Goal: Transaction & Acquisition: Purchase product/service

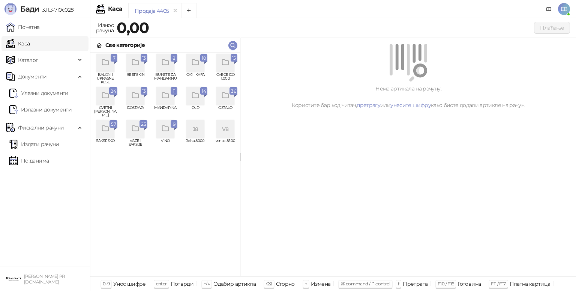
click at [224, 66] on icon "grid" at bounding box center [225, 62] width 9 height 9
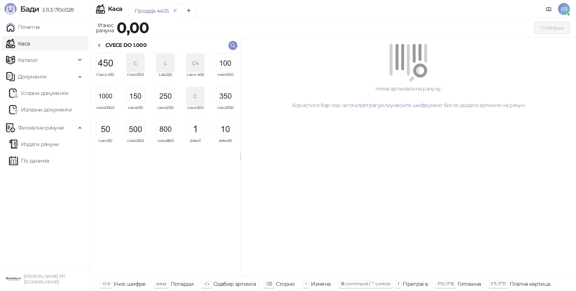
click at [100, 43] on icon at bounding box center [99, 45] width 6 height 6
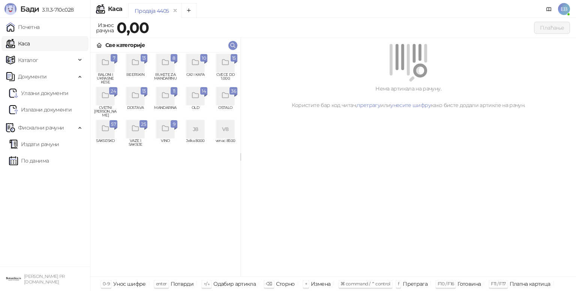
click at [104, 94] on icon "grid" at bounding box center [105, 95] width 9 height 9
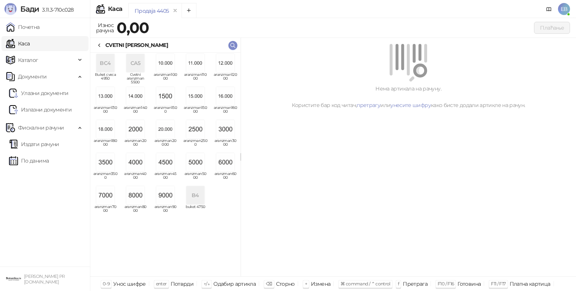
click at [101, 43] on icon at bounding box center [99, 45] width 6 height 6
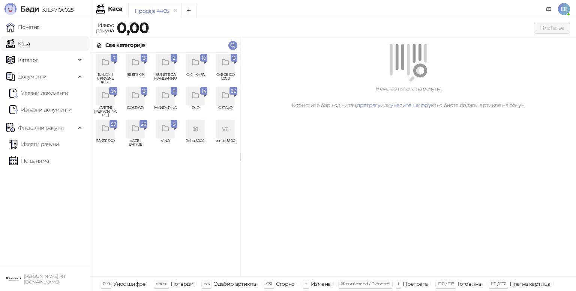
click at [109, 129] on icon "grid" at bounding box center [105, 128] width 9 height 9
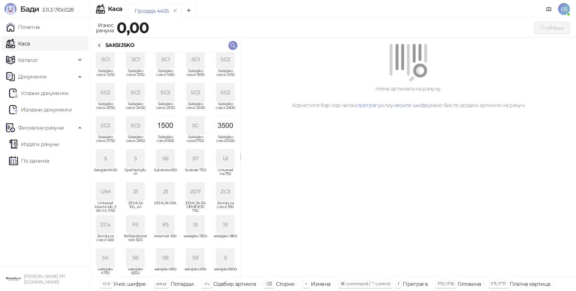
scroll to position [135, 0]
click at [159, 128] on img "grid" at bounding box center [165, 126] width 18 height 18
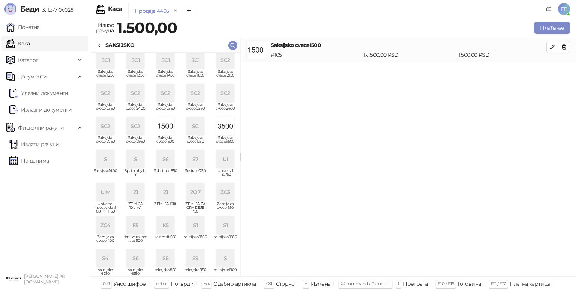
click at [159, 128] on img "grid" at bounding box center [165, 126] width 18 height 18
click at [559, 26] on button "Плаћање" at bounding box center [552, 28] width 36 height 12
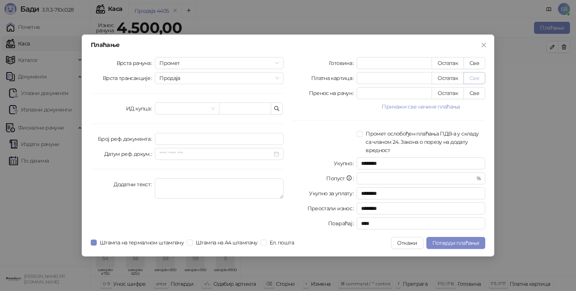
click at [477, 80] on button "Све" at bounding box center [475, 78] width 22 height 12
type input "****"
click at [171, 110] on input "search" at bounding box center [183, 108] width 48 height 11
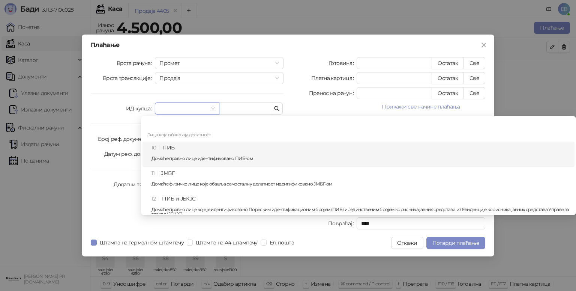
click at [176, 148] on div "10 ПИБ Домаће правно лице идентификовано ПИБ-ом" at bounding box center [361, 154] width 419 height 22
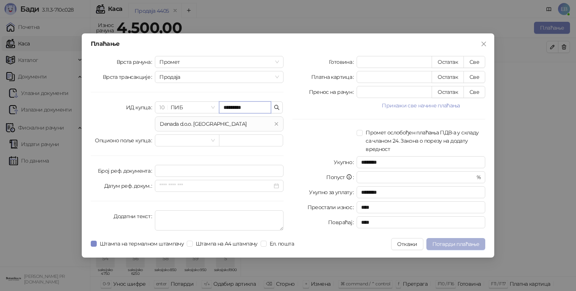
type input "*********"
click at [441, 242] on span "Потврди плаћање" at bounding box center [456, 243] width 47 height 7
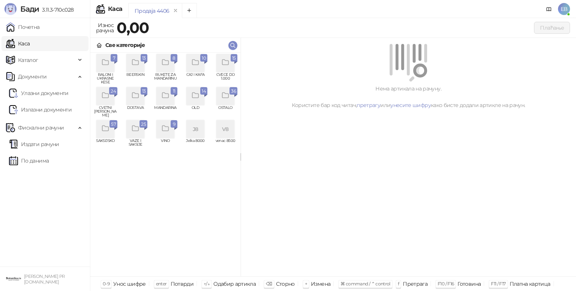
click at [225, 62] on icon "grid" at bounding box center [225, 62] width 9 height 9
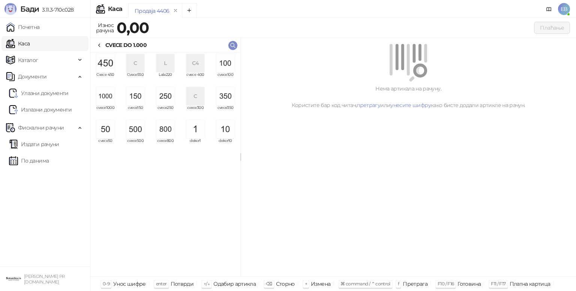
click at [107, 98] on img "grid" at bounding box center [105, 96] width 18 height 18
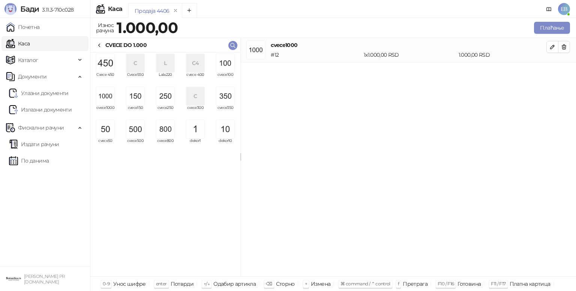
click at [107, 98] on img "grid" at bounding box center [105, 96] width 18 height 18
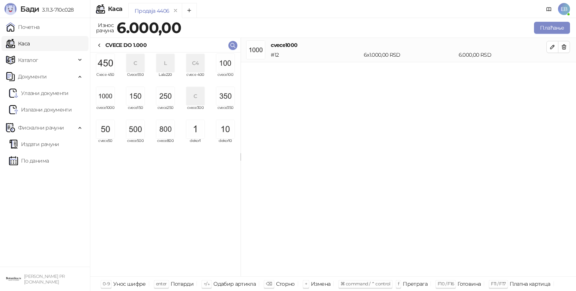
click at [134, 132] on img "grid" at bounding box center [135, 129] width 18 height 18
click at [222, 70] on img "grid" at bounding box center [225, 63] width 18 height 18
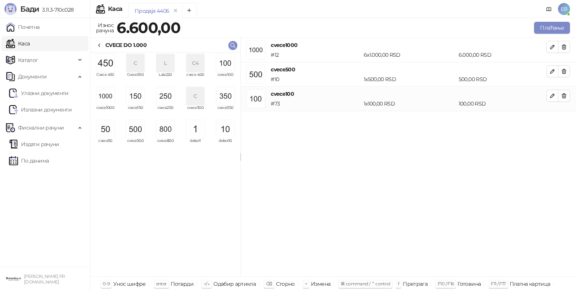
click at [222, 70] on img "grid" at bounding box center [225, 63] width 18 height 18
click at [551, 23] on button "Плаћање" at bounding box center [552, 28] width 36 height 12
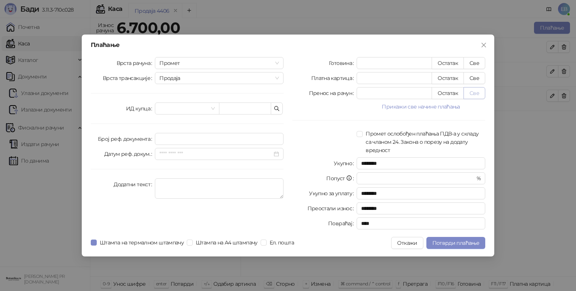
click at [478, 94] on button "Све" at bounding box center [475, 93] width 22 height 12
type input "****"
click at [449, 241] on span "Потврди плаћање" at bounding box center [456, 242] width 47 height 7
